Goal: Information Seeking & Learning: Find specific fact

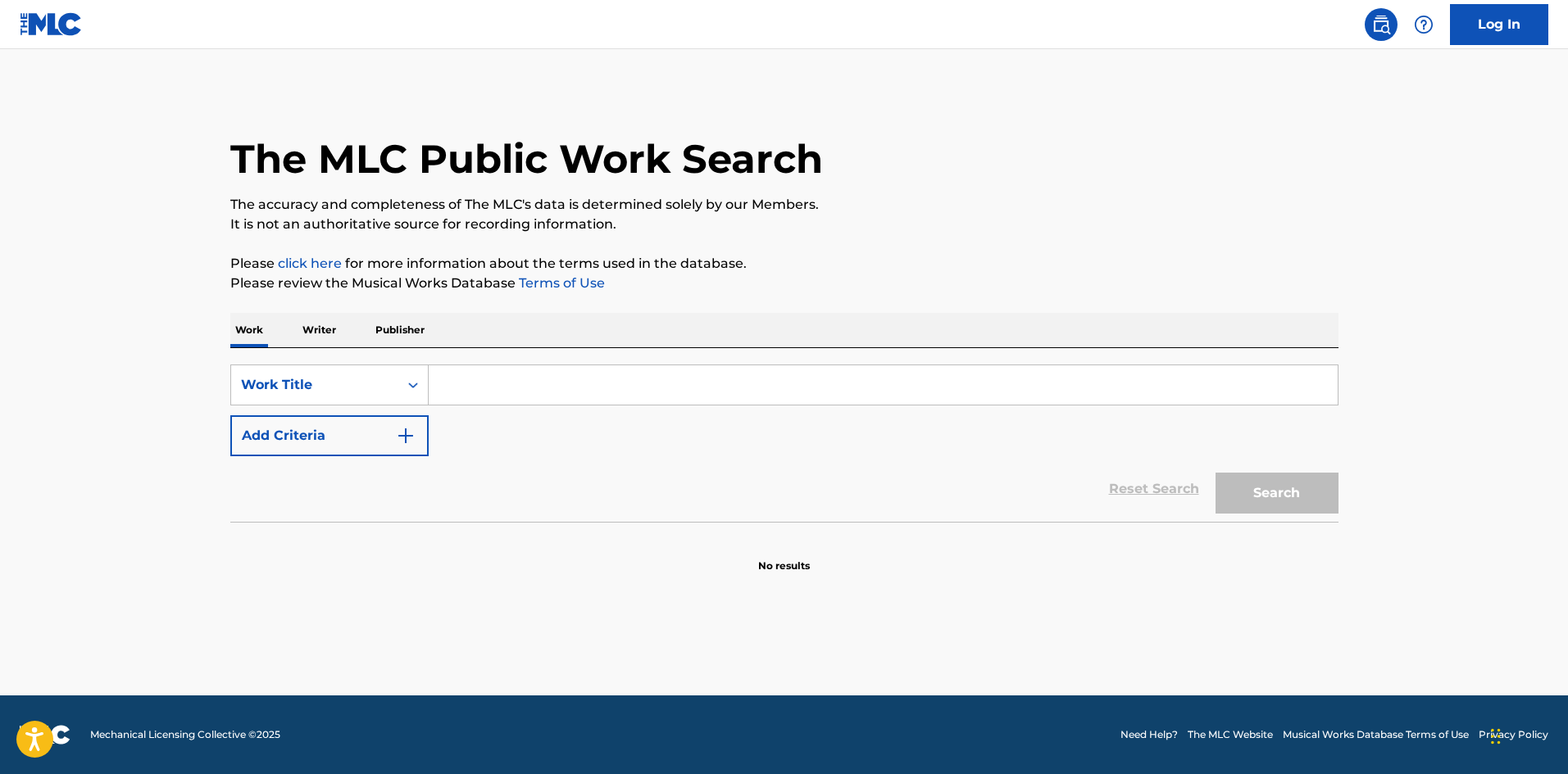
click at [371, 334] on p "Publisher" at bounding box center [400, 330] width 59 height 35
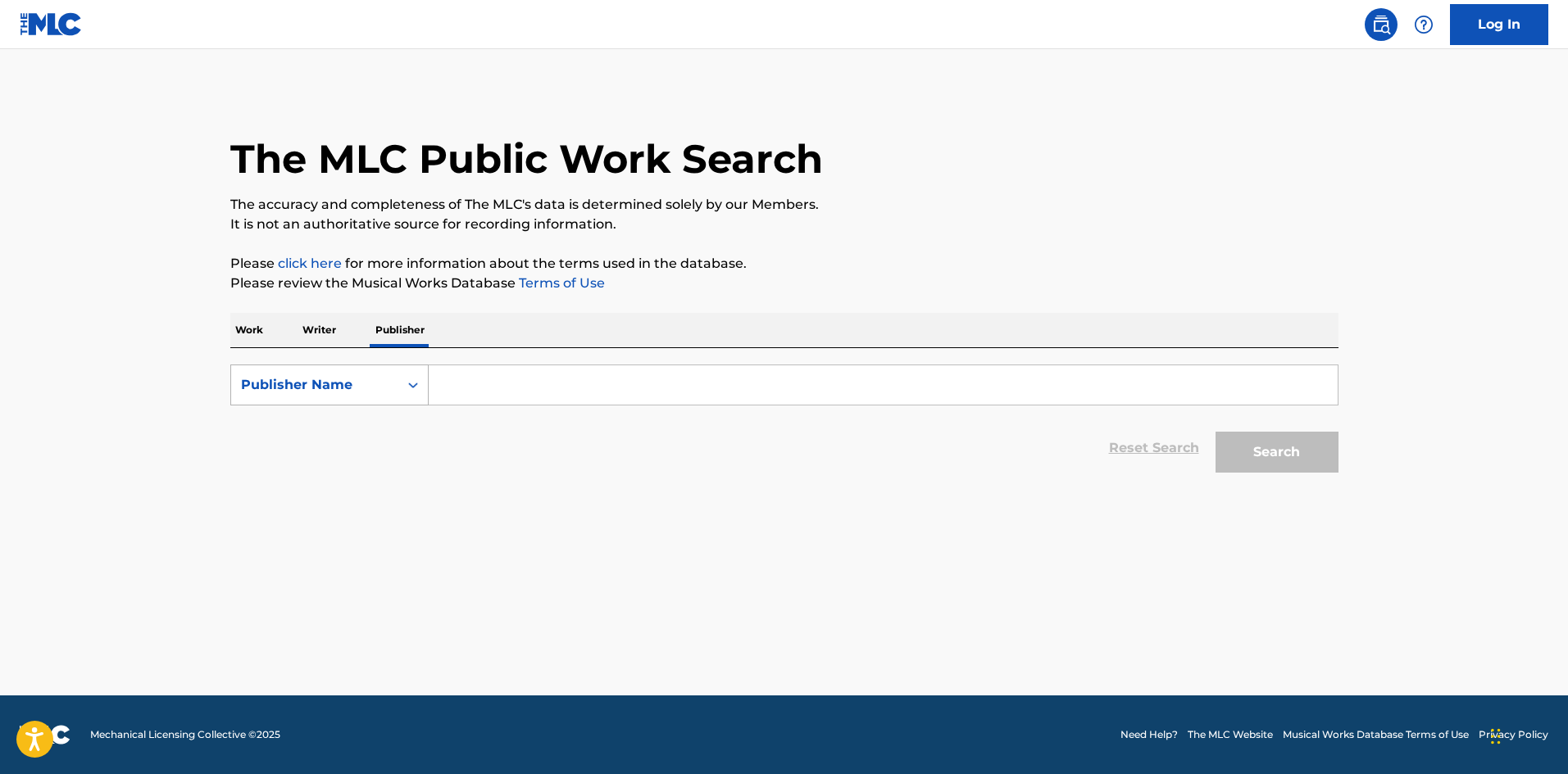
click at [354, 377] on div "Publisher Name" at bounding box center [315, 386] width 148 height 20
click at [339, 446] on div "Publisher IPI" at bounding box center [328, 426] width 196 height 41
click at [342, 408] on form "SearchWithCriteriaf5ddba10-af5e-4793-9217-eaf7164bb357 Publisher IPI Reset Sear…" at bounding box center [785, 423] width 1108 height 116
click at [347, 387] on div "Publisher IPI" at bounding box center [315, 386] width 148 height 20
click at [338, 476] on div "MLC Publisher Number" at bounding box center [328, 467] width 196 height 41
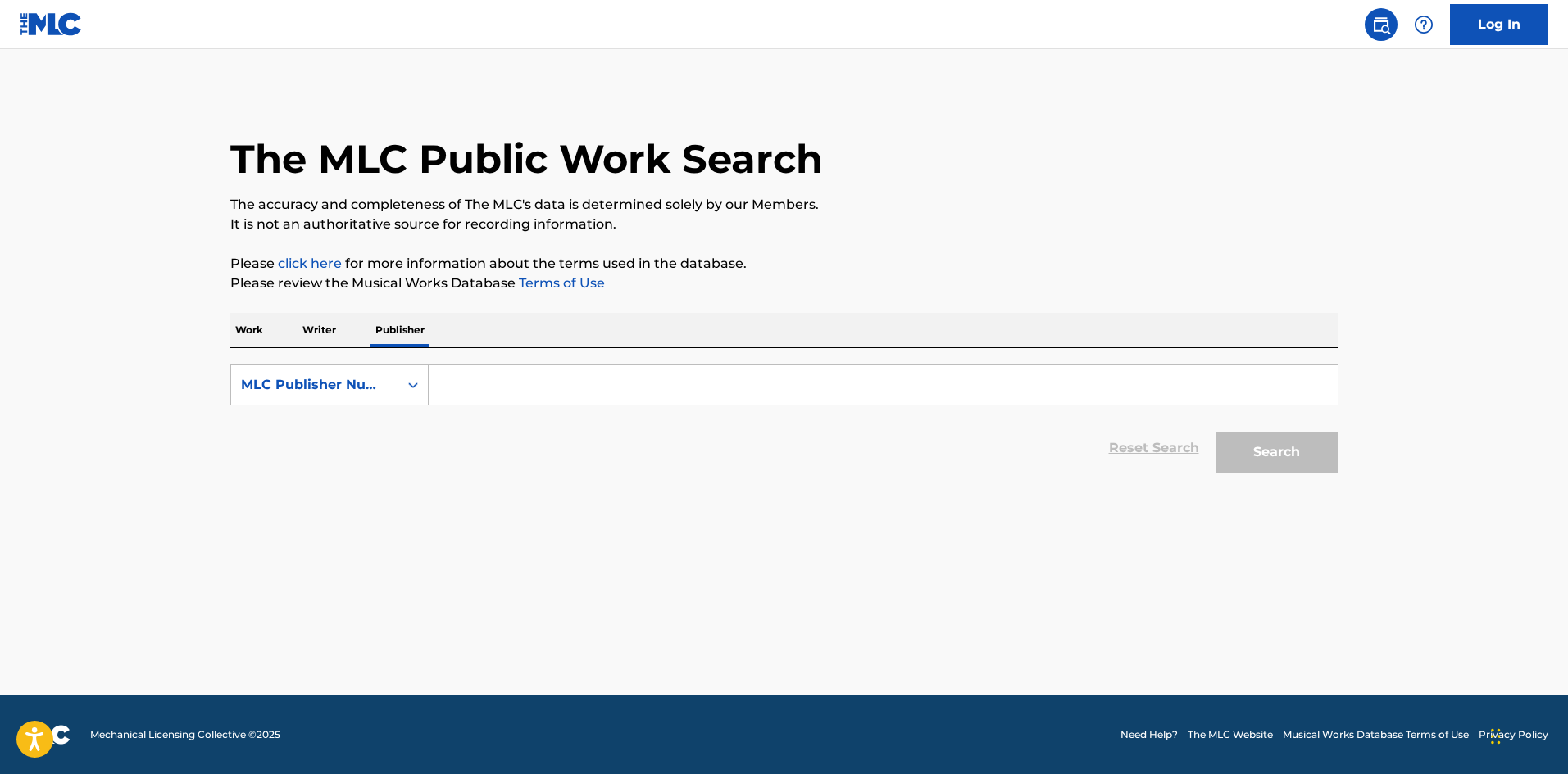
click at [432, 388] on input "Search Form" at bounding box center [884, 386] width 909 height 39
paste input "P9514M"
type input "P9514M"
click at [1253, 463] on button "Search" at bounding box center [1277, 453] width 123 height 41
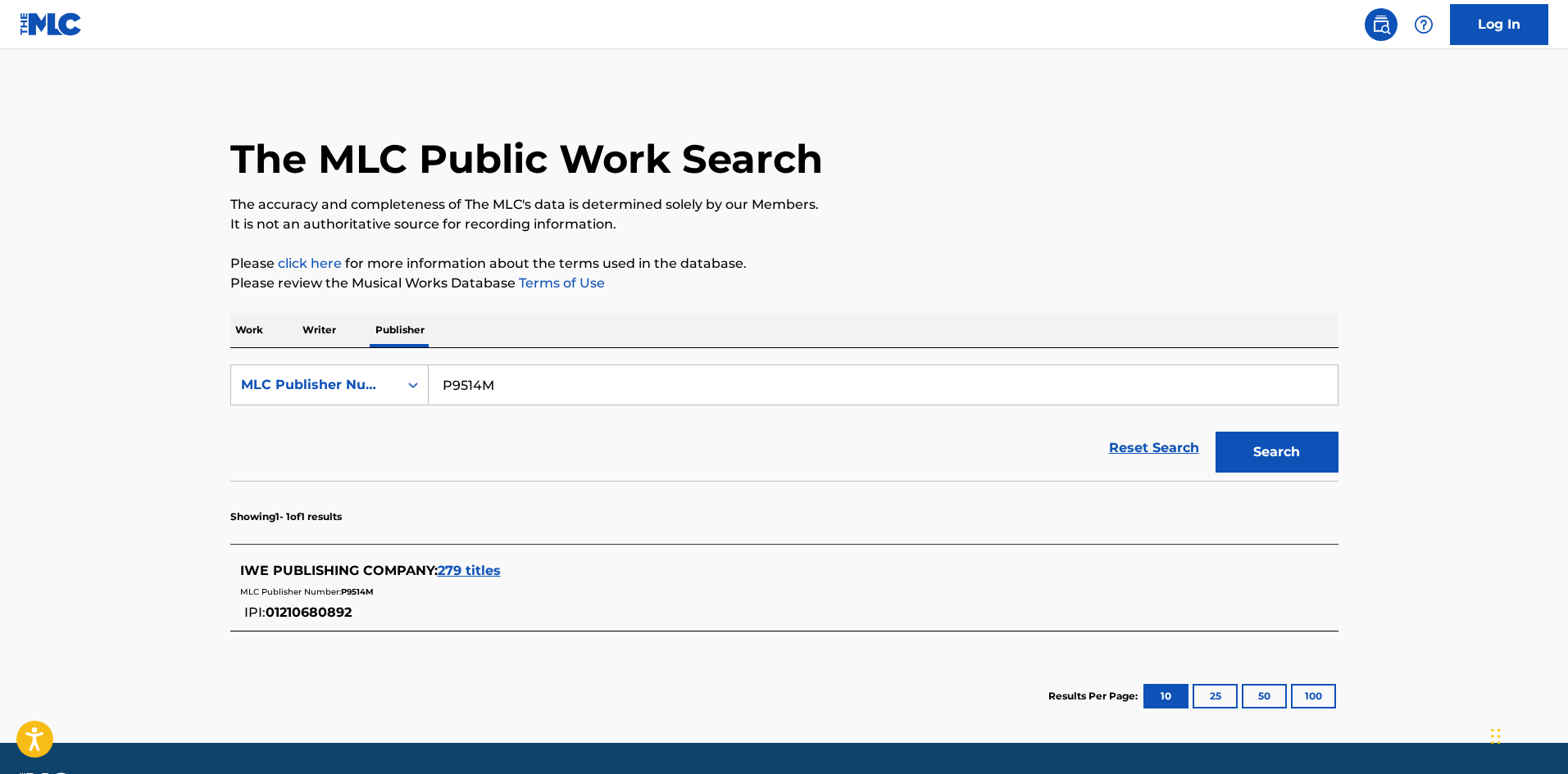
click at [522, 390] on input "P9514M" at bounding box center [884, 386] width 909 height 39
click at [297, 379] on div "MLC Publisher Number" at bounding box center [315, 386] width 148 height 20
click at [317, 420] on div "Publisher Name" at bounding box center [328, 426] width 196 height 41
click at [502, 385] on input "Search Form" at bounding box center [884, 386] width 909 height 39
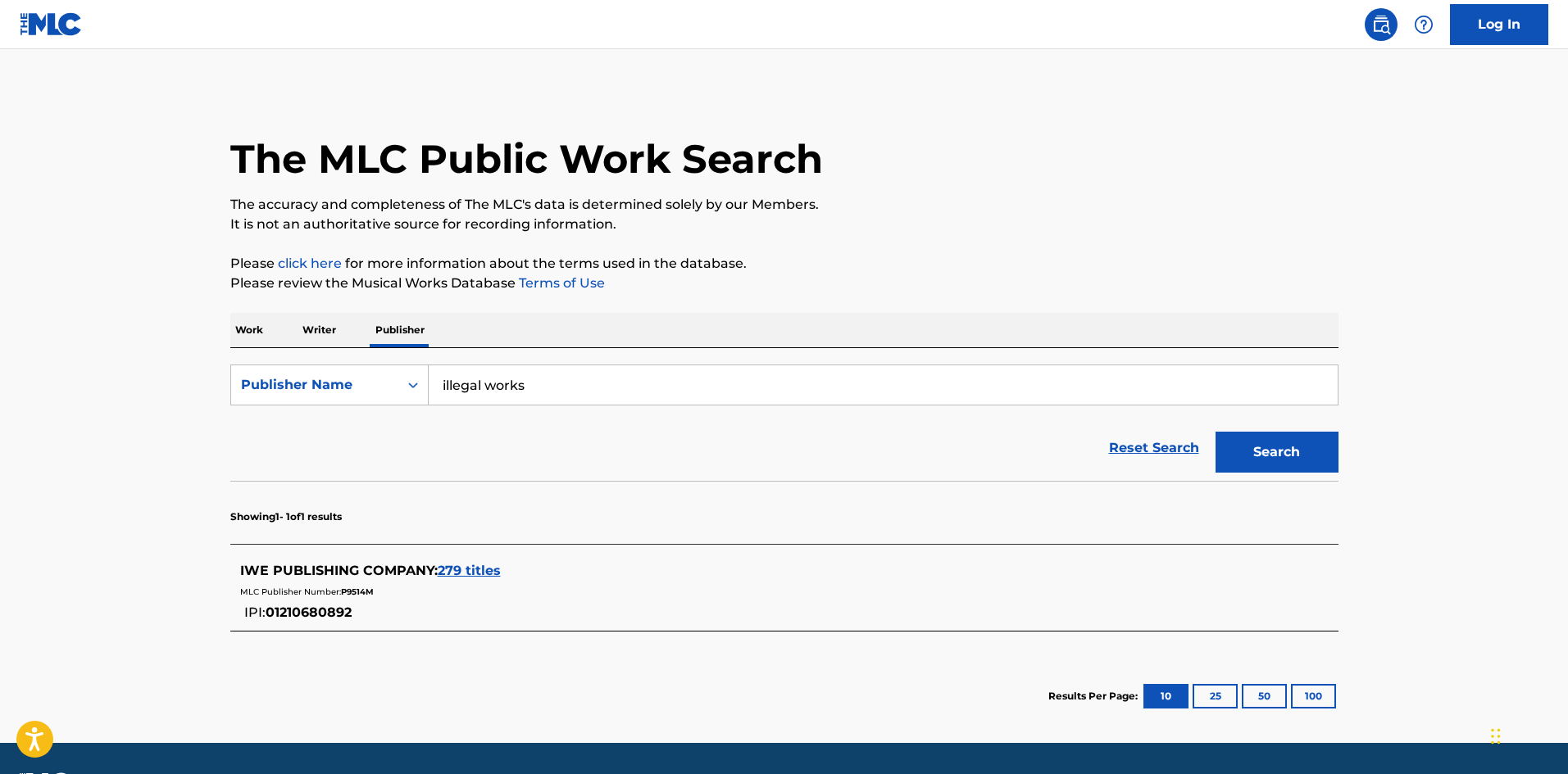
type input "illegal works"
click at [1216, 432] on button "Search" at bounding box center [1277, 453] width 123 height 41
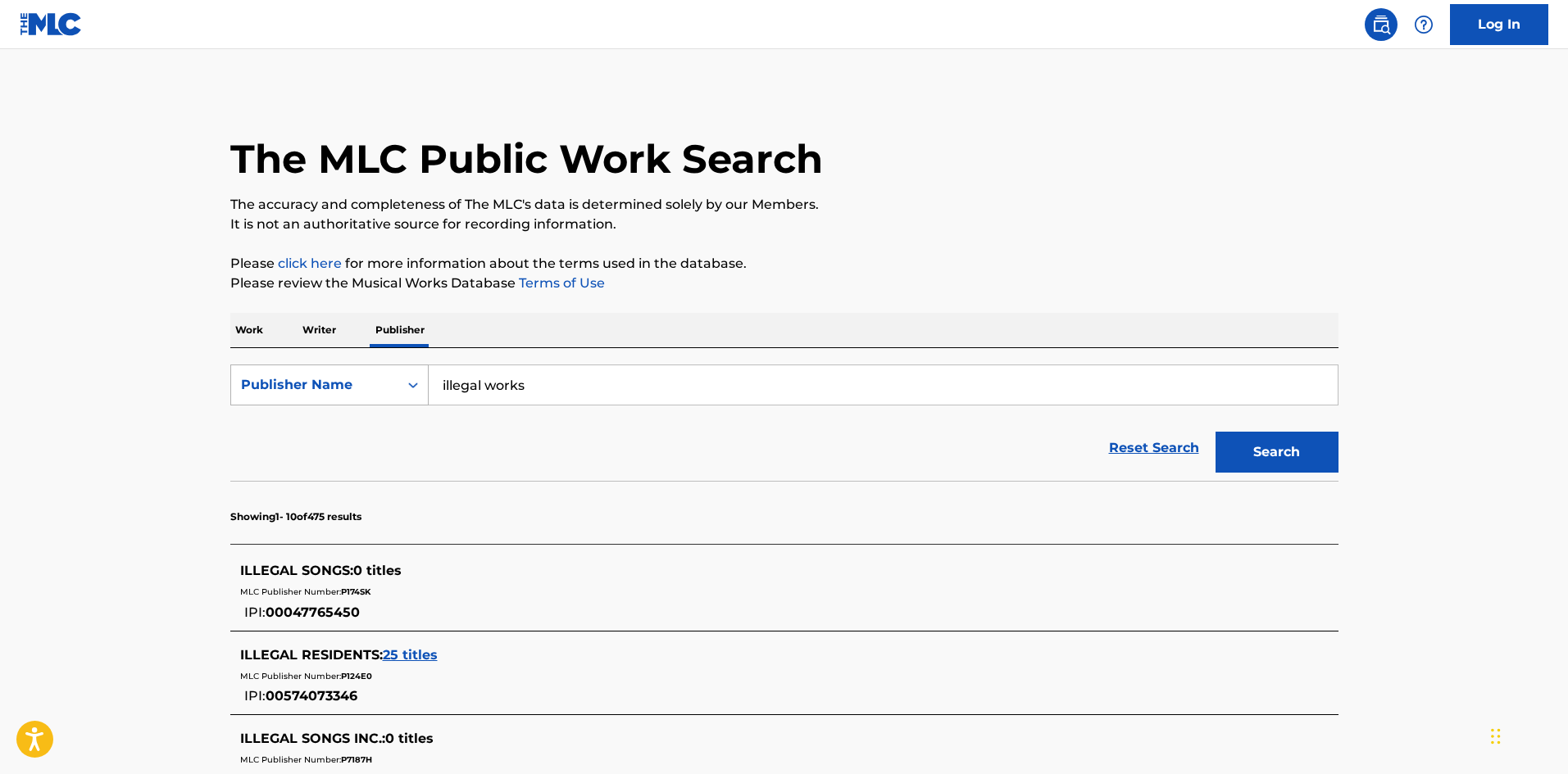
click at [384, 382] on div "Publisher Name" at bounding box center [315, 386] width 148 height 20
click at [361, 474] on div "MLC Publisher Number" at bounding box center [328, 467] width 196 height 41
click at [580, 398] on input "Search Form" at bounding box center [884, 386] width 909 height 39
paste input "P027KN"
type input "P027KN"
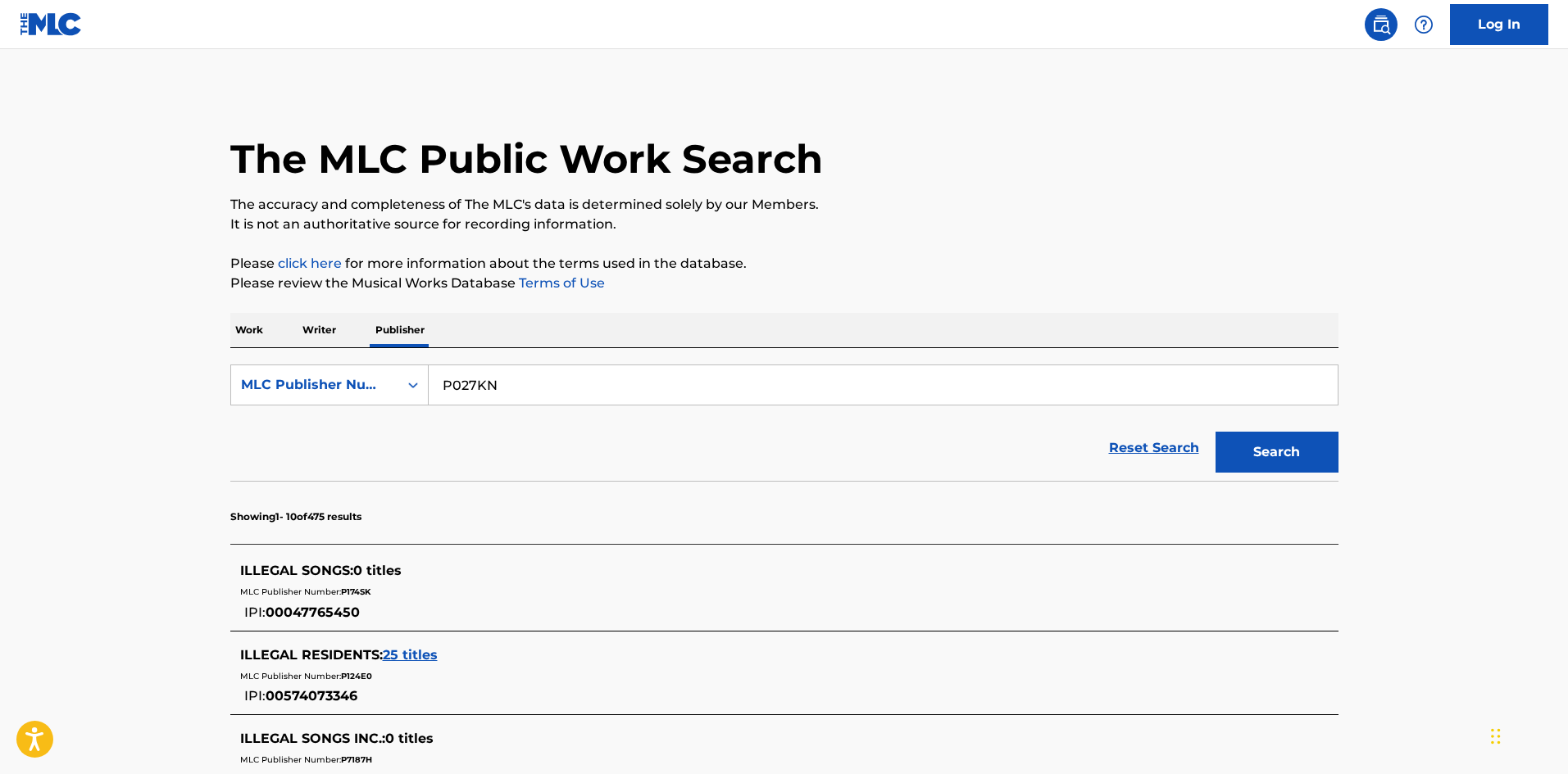
click at [1255, 449] on button "Search" at bounding box center [1277, 453] width 123 height 41
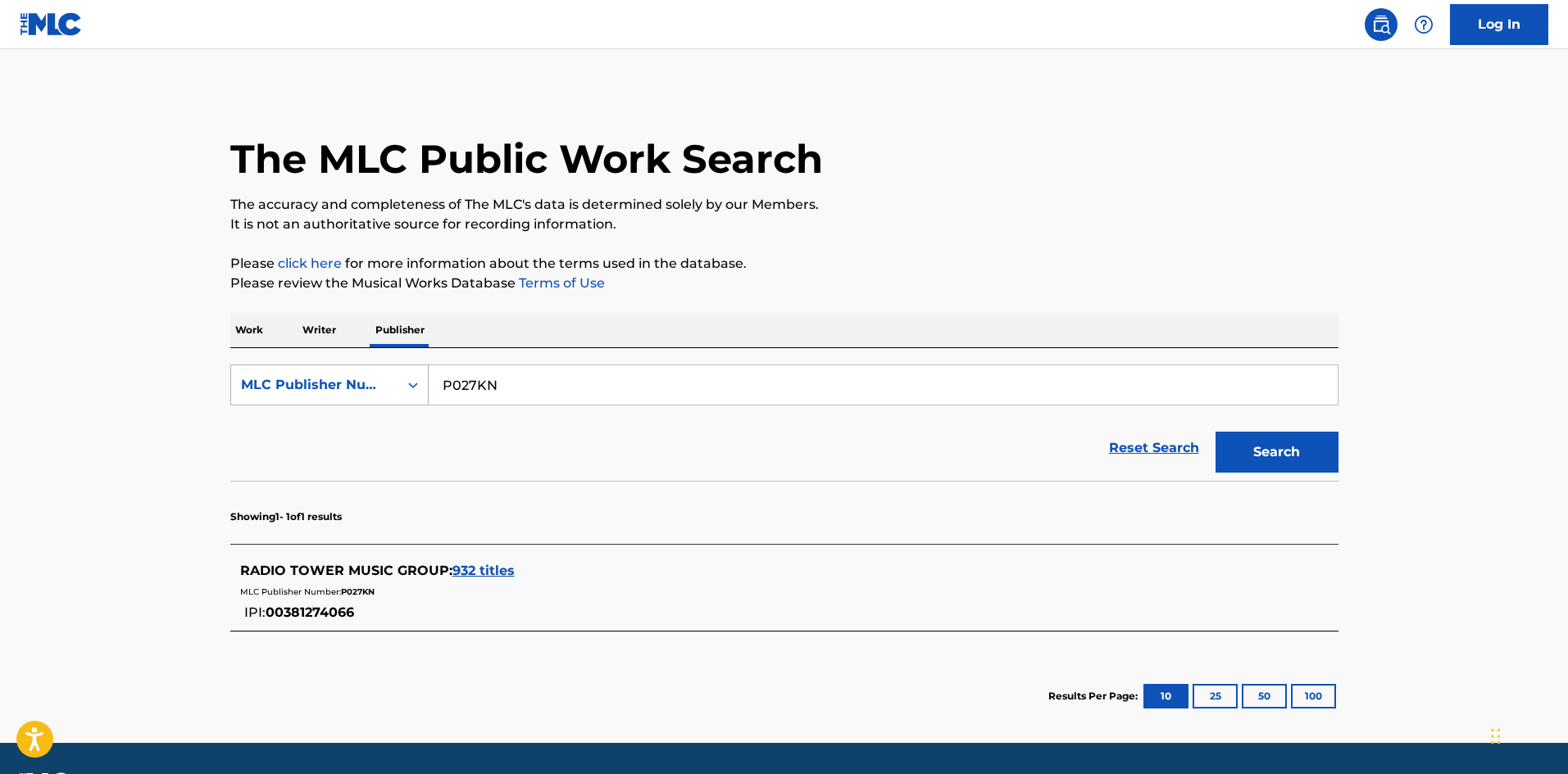
click at [420, 387] on icon "Search Form" at bounding box center [413, 385] width 17 height 17
click at [370, 437] on div "Publisher Name" at bounding box center [328, 426] width 196 height 41
click at [497, 390] on input "Search Form" at bounding box center [884, 386] width 909 height 39
click at [541, 391] on input "four track media" at bounding box center [884, 386] width 909 height 39
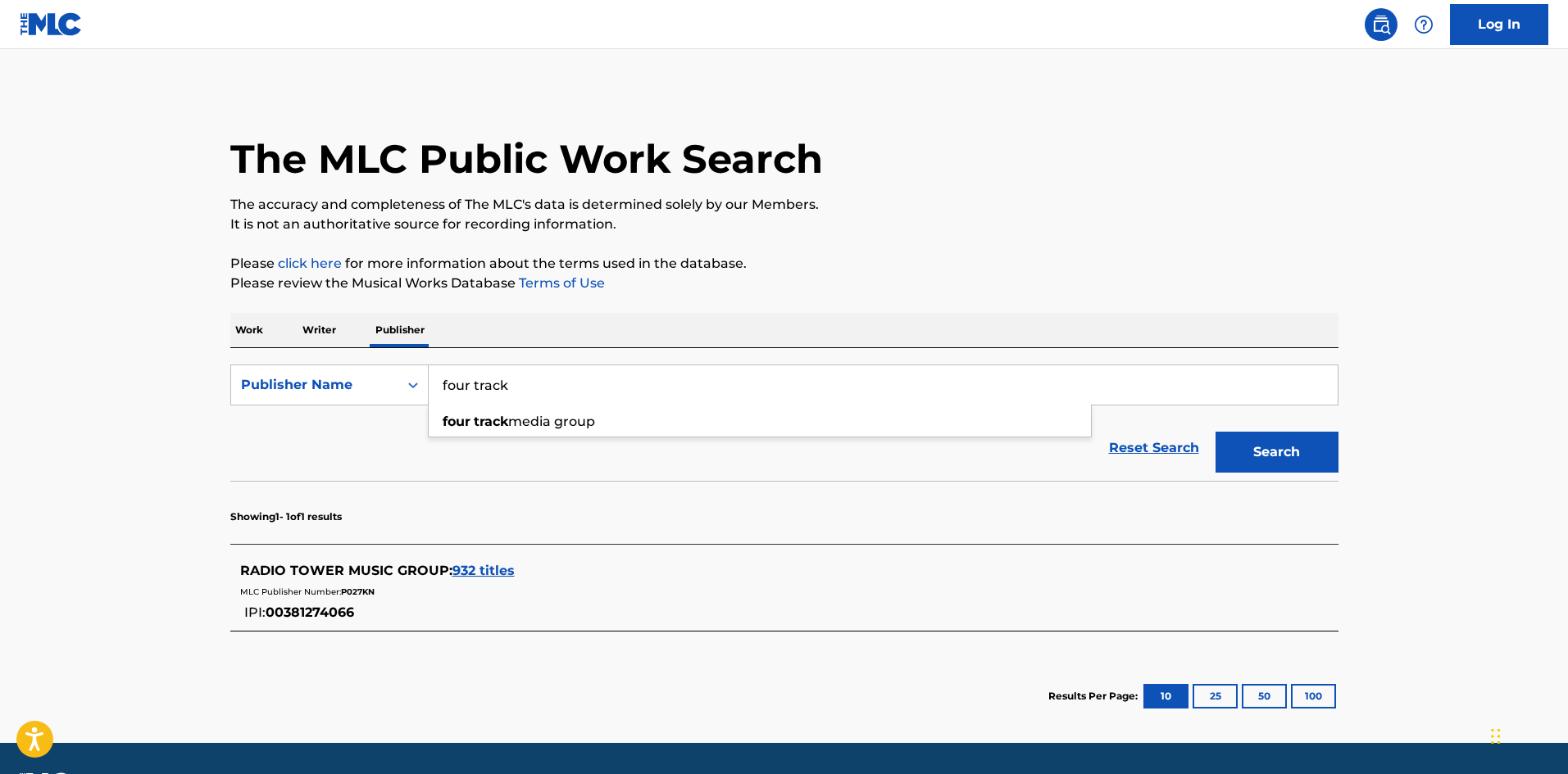
type input "four track"
click at [1241, 456] on button "Search" at bounding box center [1277, 453] width 123 height 41
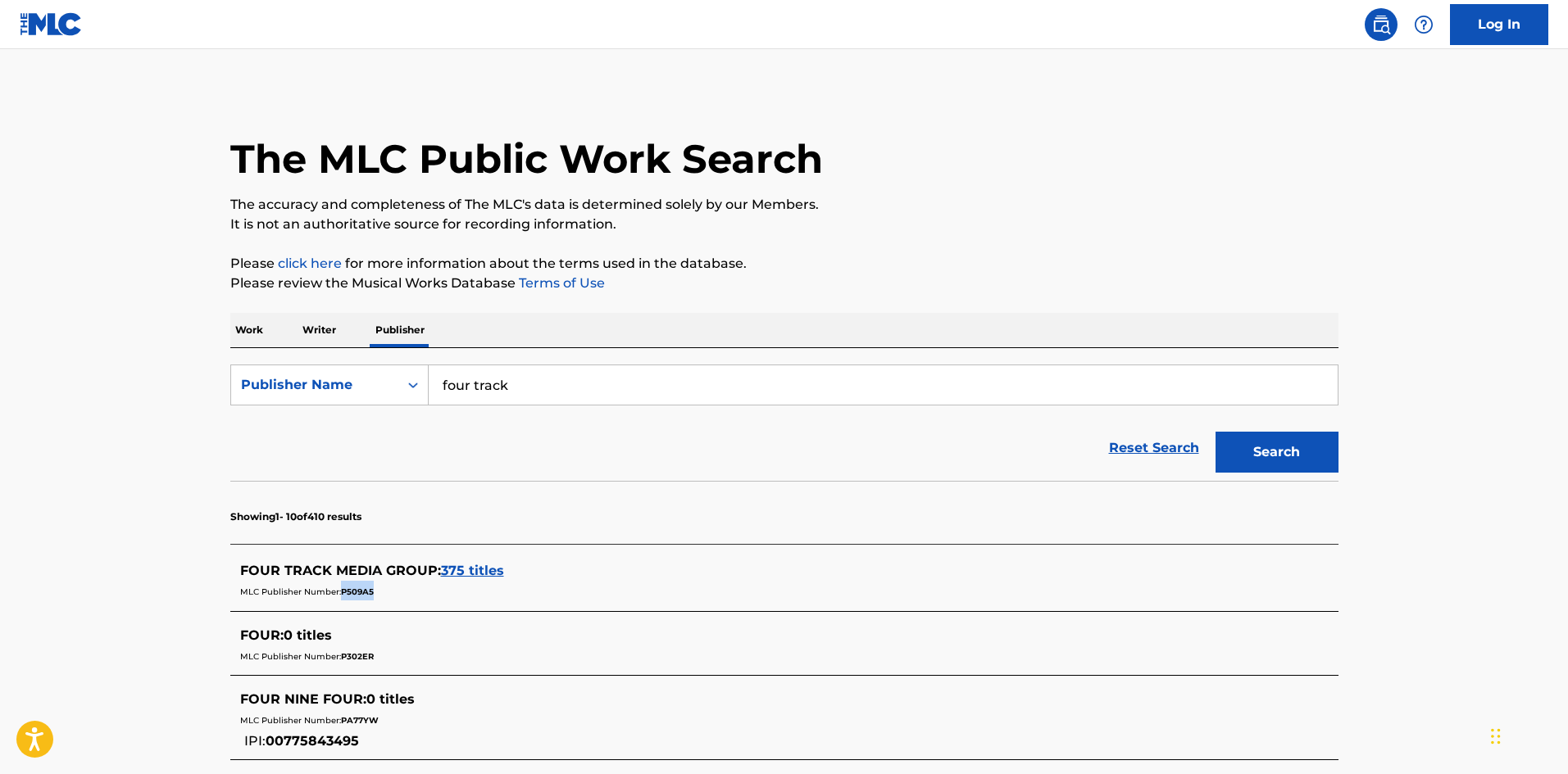
drag, startPoint x: 387, startPoint y: 590, endPoint x: 340, endPoint y: 602, distance: 48.5
click at [340, 602] on div "FOUR TRACK MEDIA GROUP : 375 titles MLC Publisher Number: P509A5" at bounding box center [763, 582] width 1046 height 41
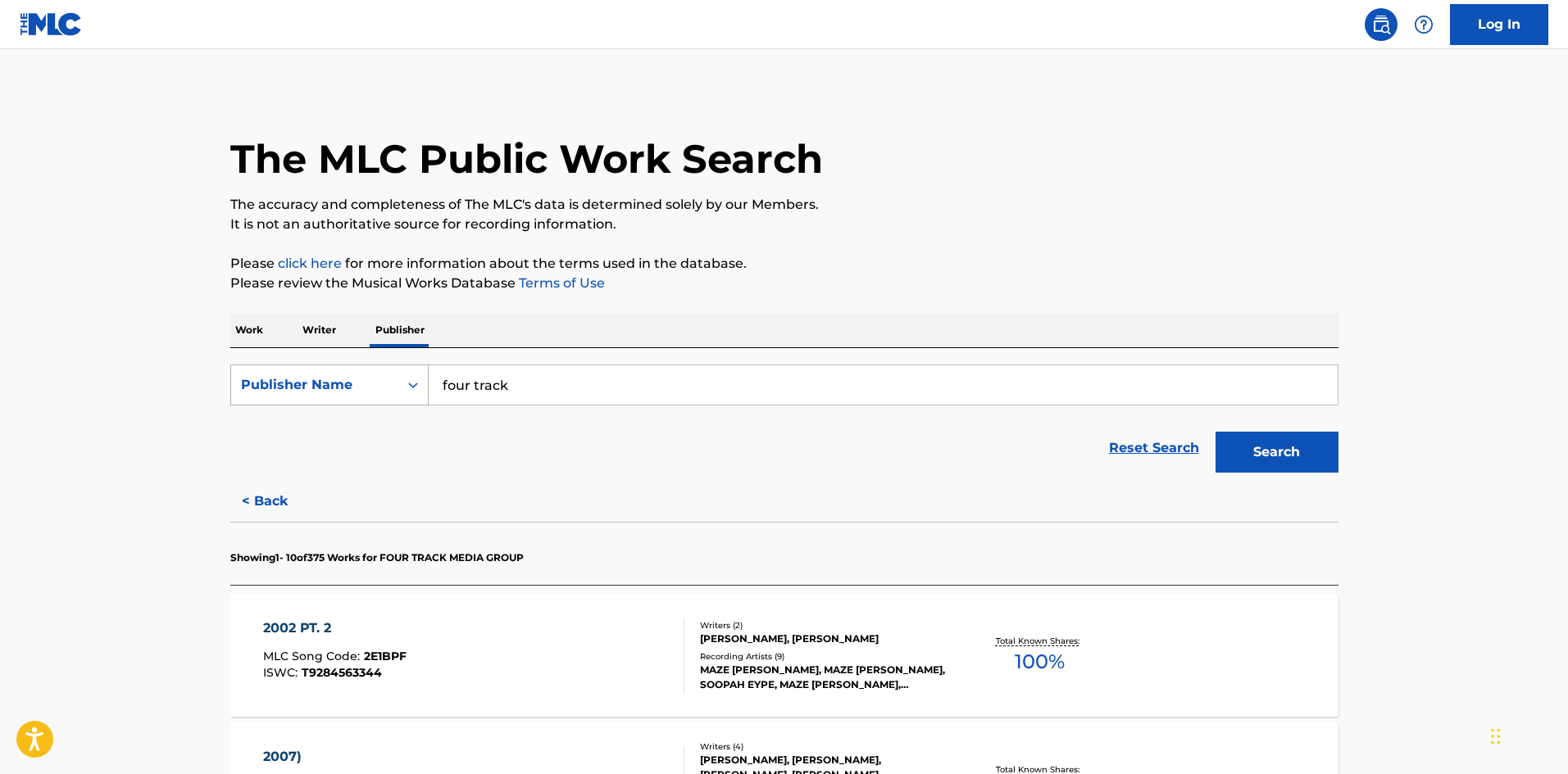
click at [347, 404] on div "Publisher Name" at bounding box center [329, 386] width 198 height 41
click at [325, 458] on div "MLC Publisher Number" at bounding box center [328, 467] width 196 height 41
click at [476, 389] on input "Search Form" at bounding box center [884, 386] width 909 height 39
paste input "P027KN"
type input "P027KN"
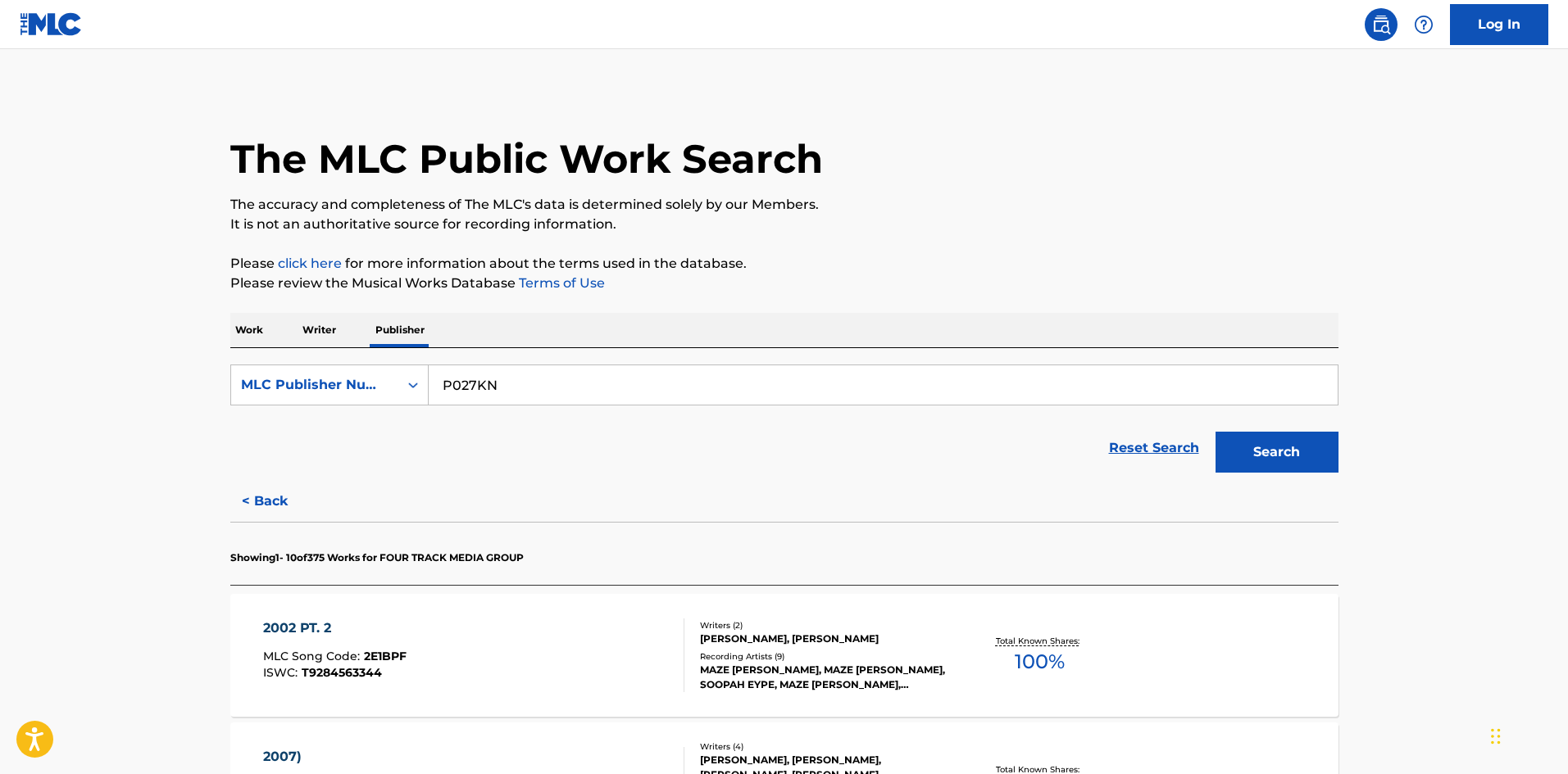
click at [1292, 448] on button "Search" at bounding box center [1277, 453] width 123 height 41
